Goal: Information Seeking & Learning: Check status

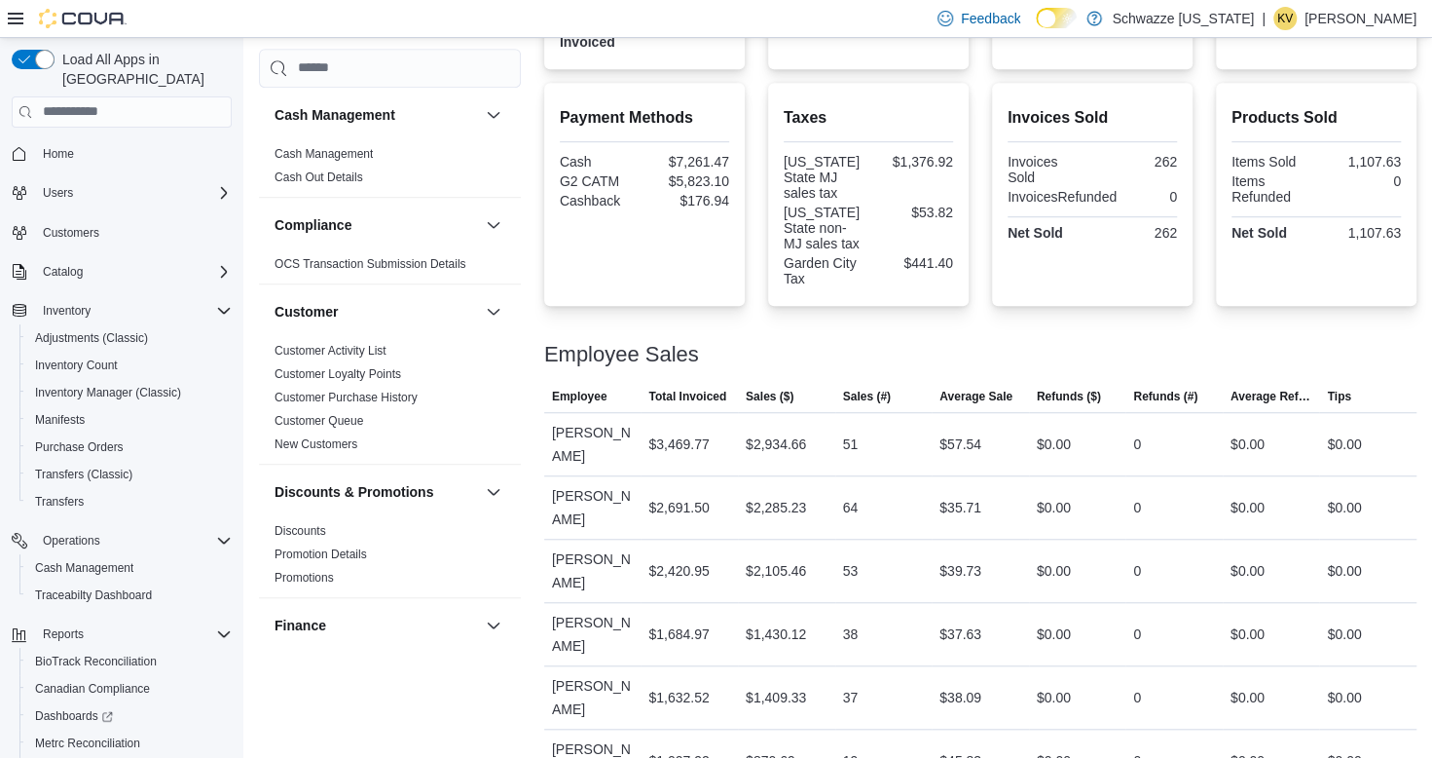
scroll to position [632, 0]
